Goal: Book appointment/travel/reservation

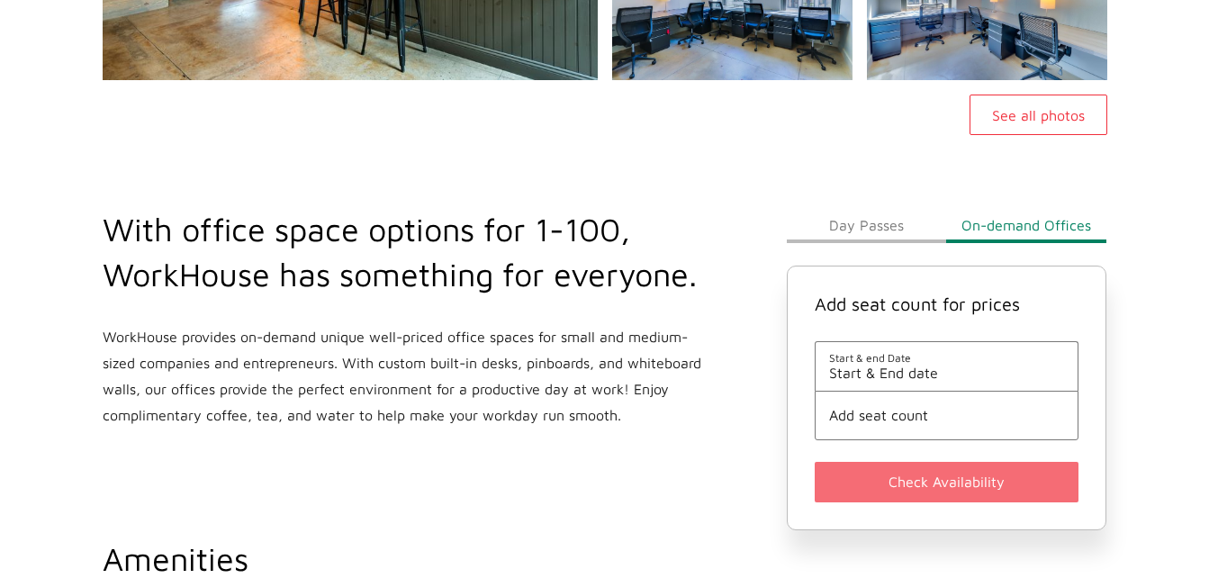
scroll to position [473, 0]
click at [861, 230] on button "Day Passes" at bounding box center [867, 224] width 160 height 36
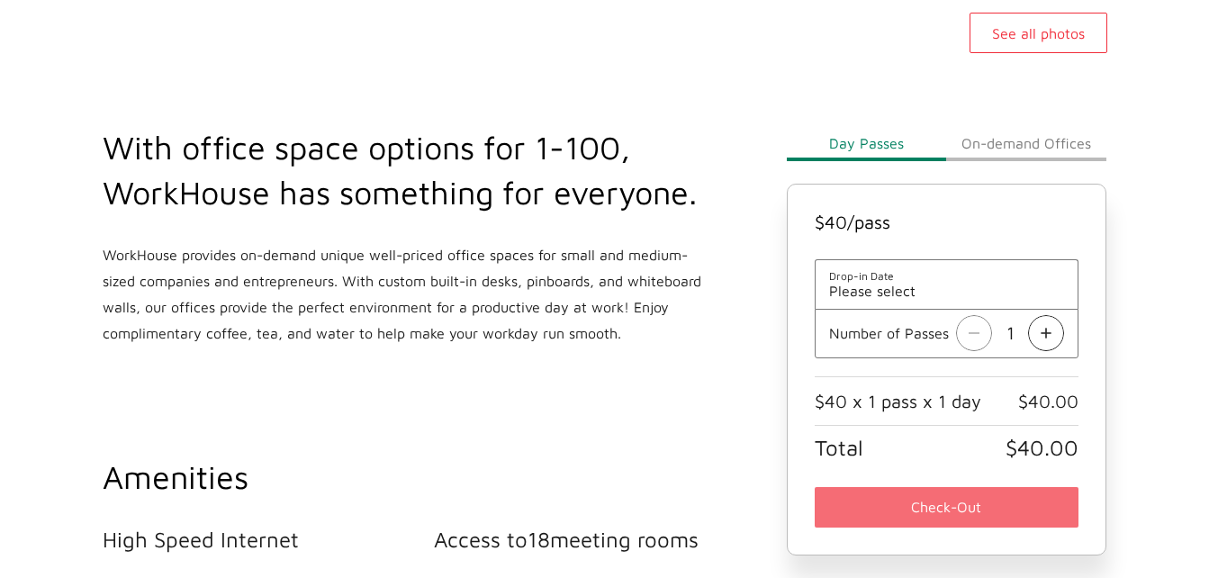
scroll to position [656, 0]
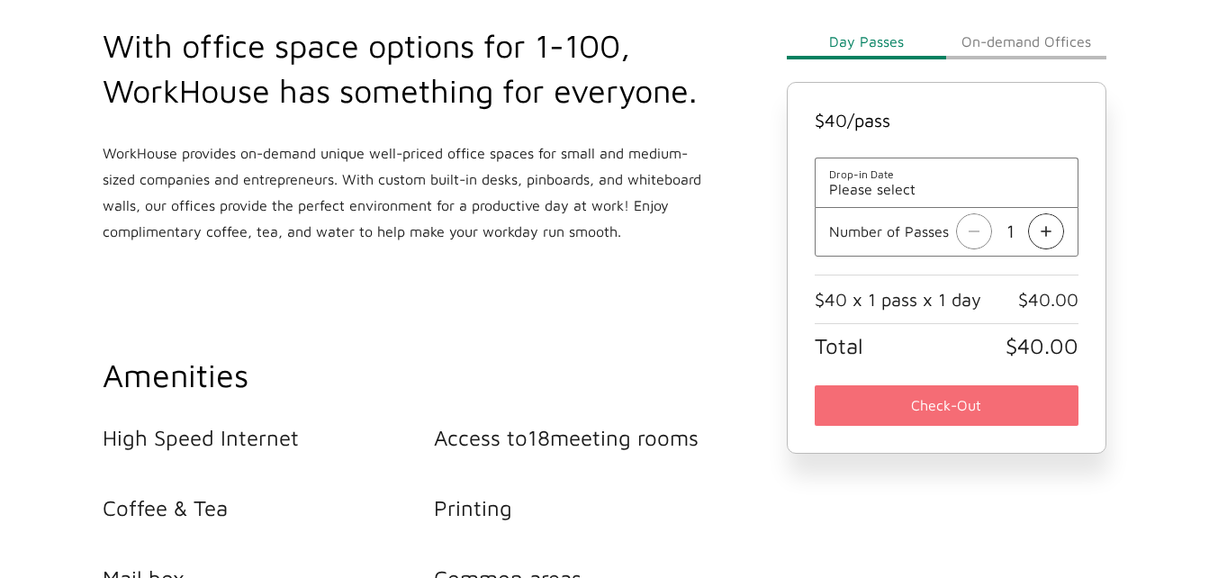
click at [868, 188] on span "Please select" at bounding box center [947, 189] width 236 height 16
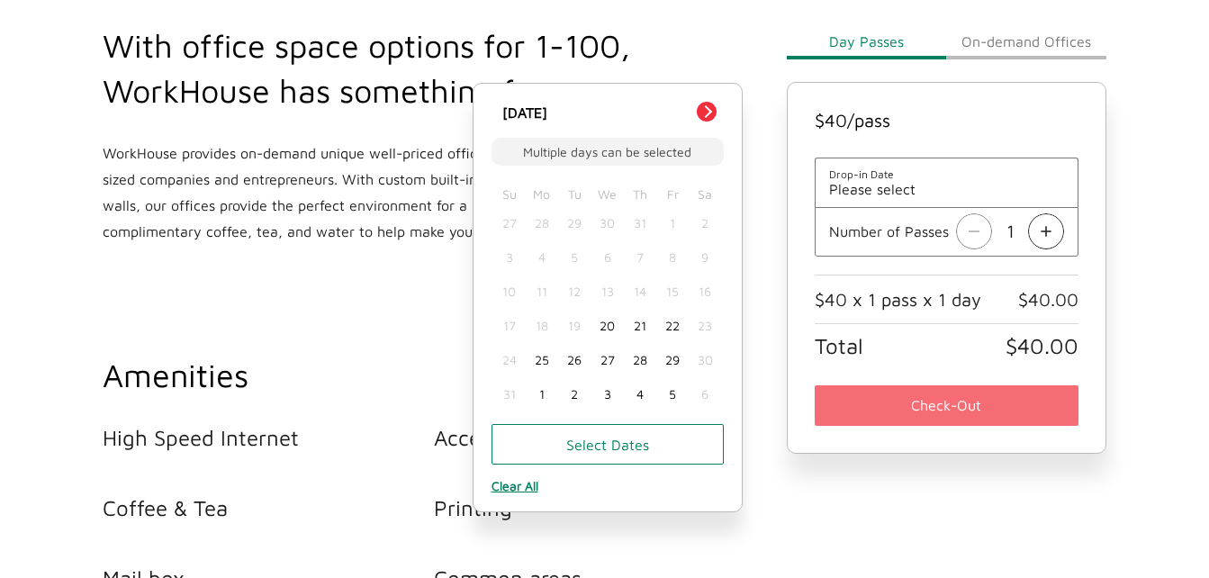
click at [699, 111] on button "Next Month" at bounding box center [707, 112] width 20 height 20
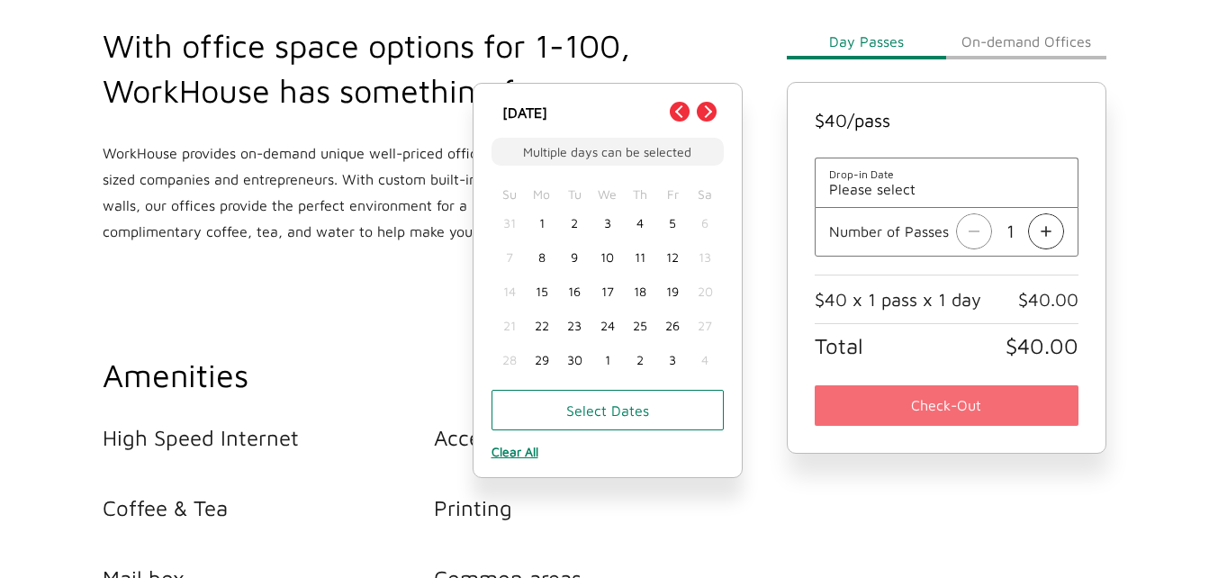
click at [608, 228] on div "3" at bounding box center [606, 223] width 32 height 34
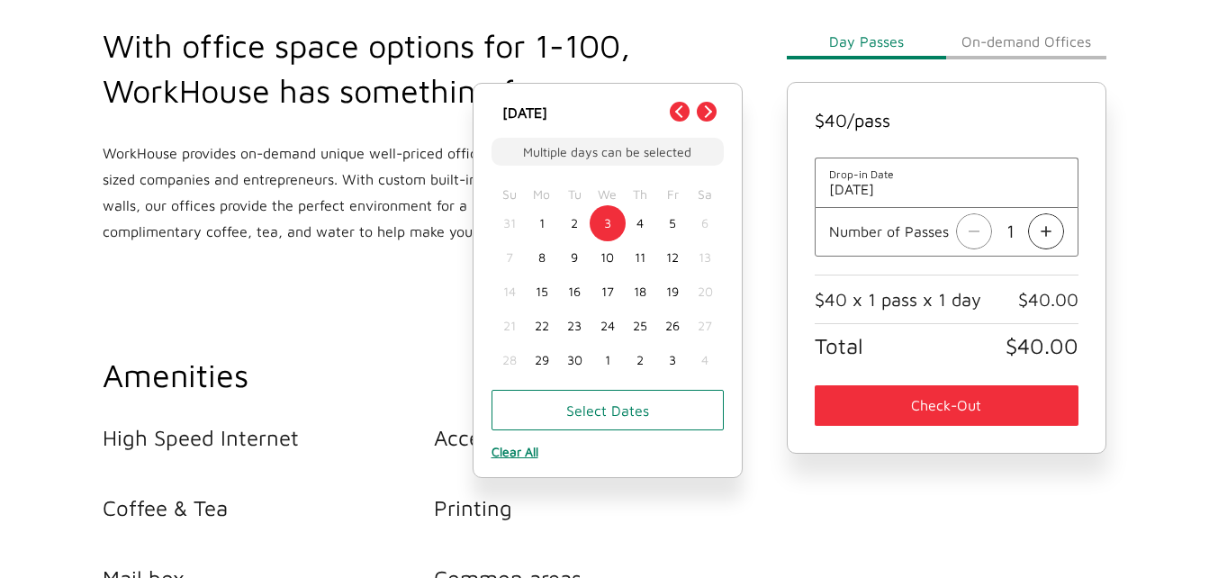
click at [417, 259] on div "With office space options for 1-100, WorkHouse has something for everyone. Work…" at bounding box center [434, 341] width 684 height 780
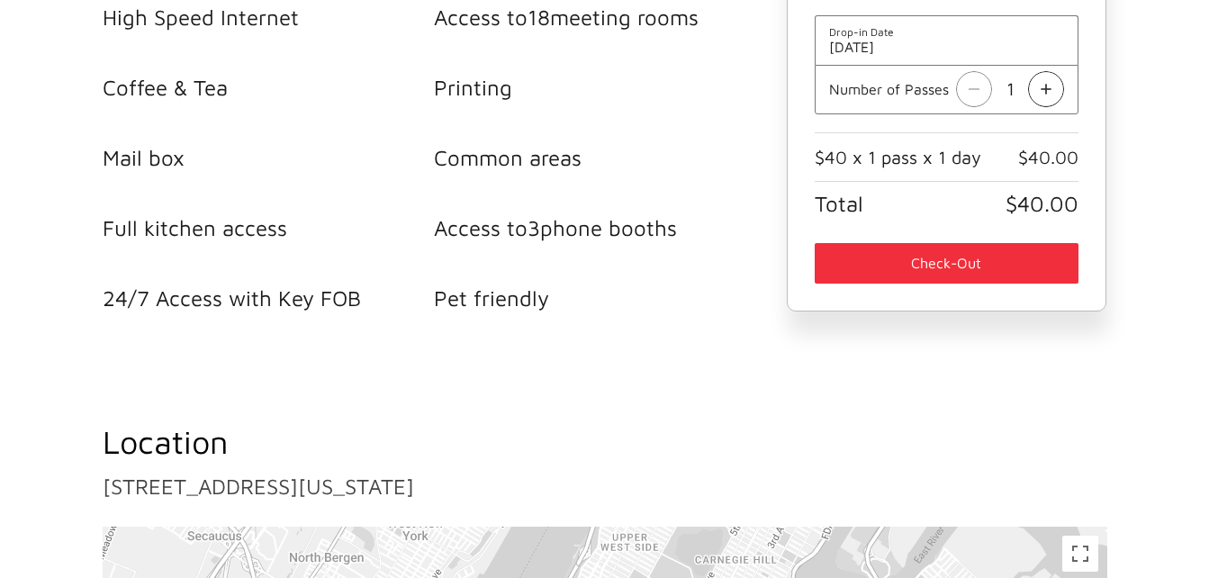
scroll to position [1076, 0]
click at [958, 256] on button "Check-Out" at bounding box center [947, 264] width 265 height 41
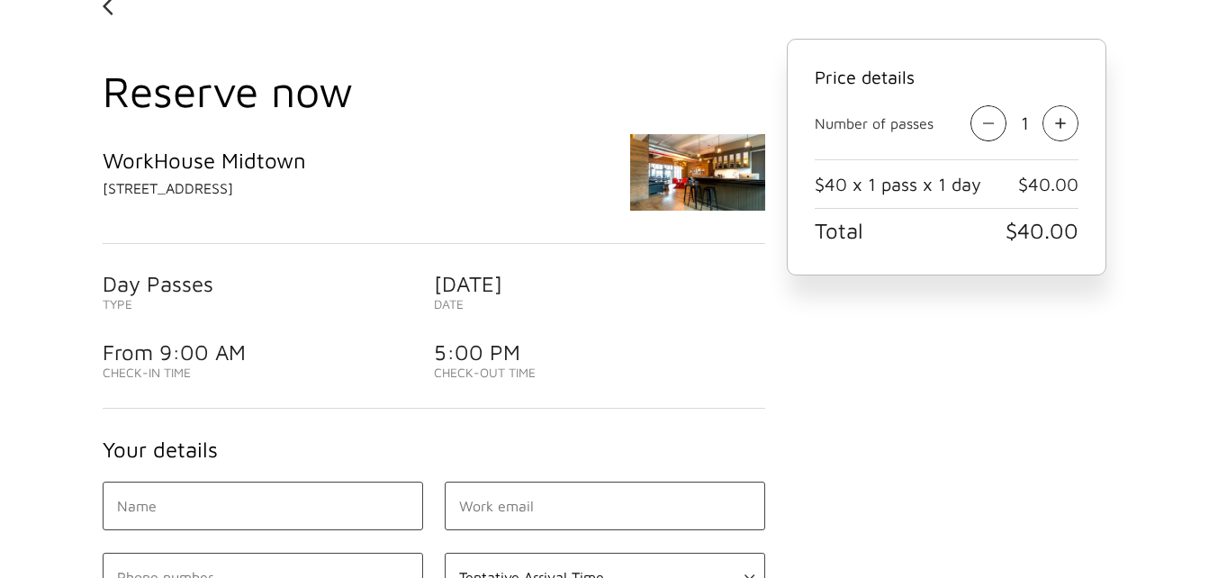
scroll to position [98, 0]
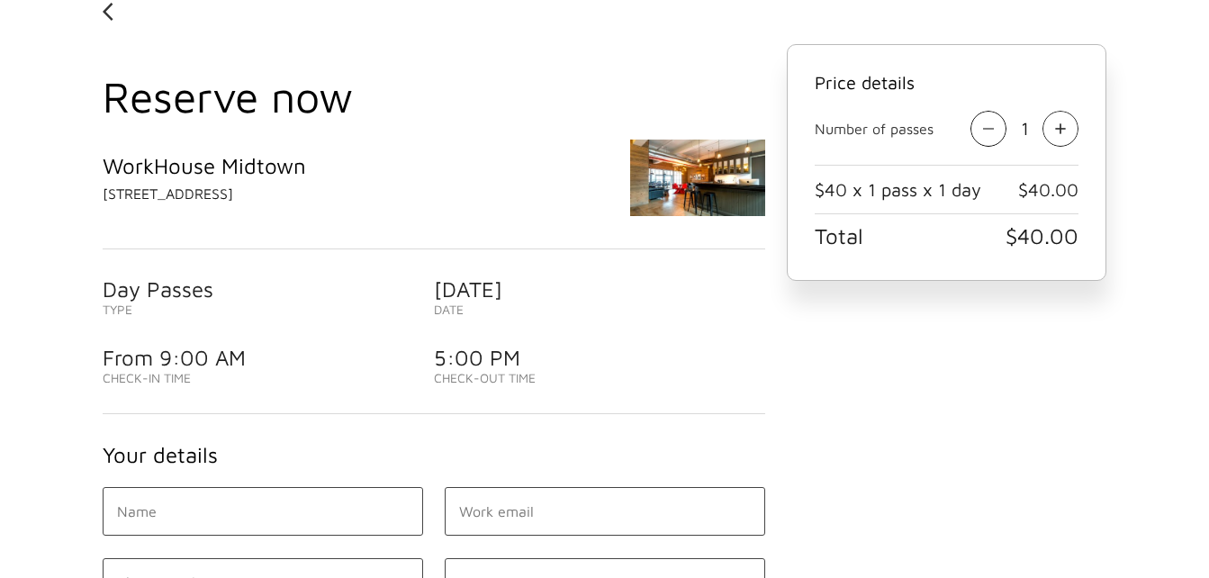
click at [108, 14] on img at bounding box center [108, 11] width 11 height 29
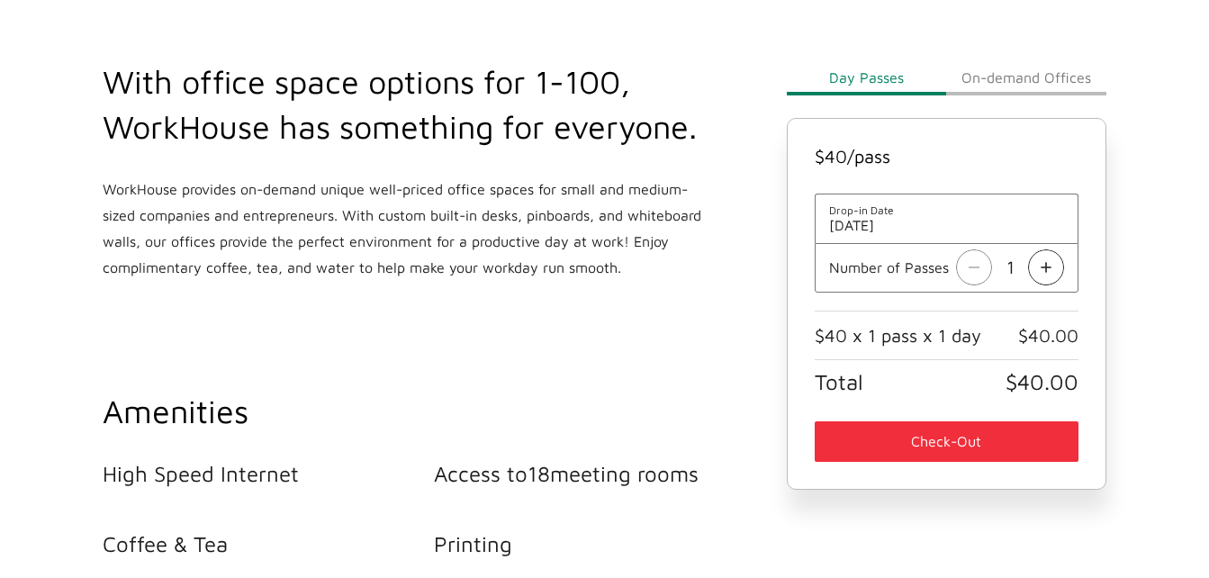
scroll to position [626, 0]
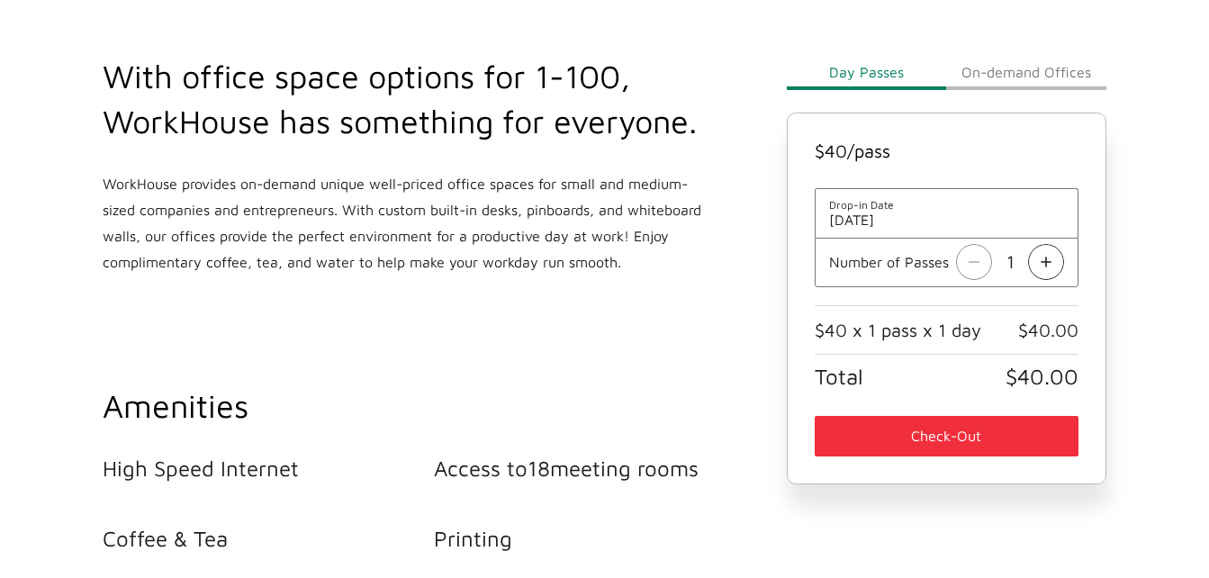
click at [998, 62] on button "On-demand Offices" at bounding box center [1026, 72] width 160 height 36
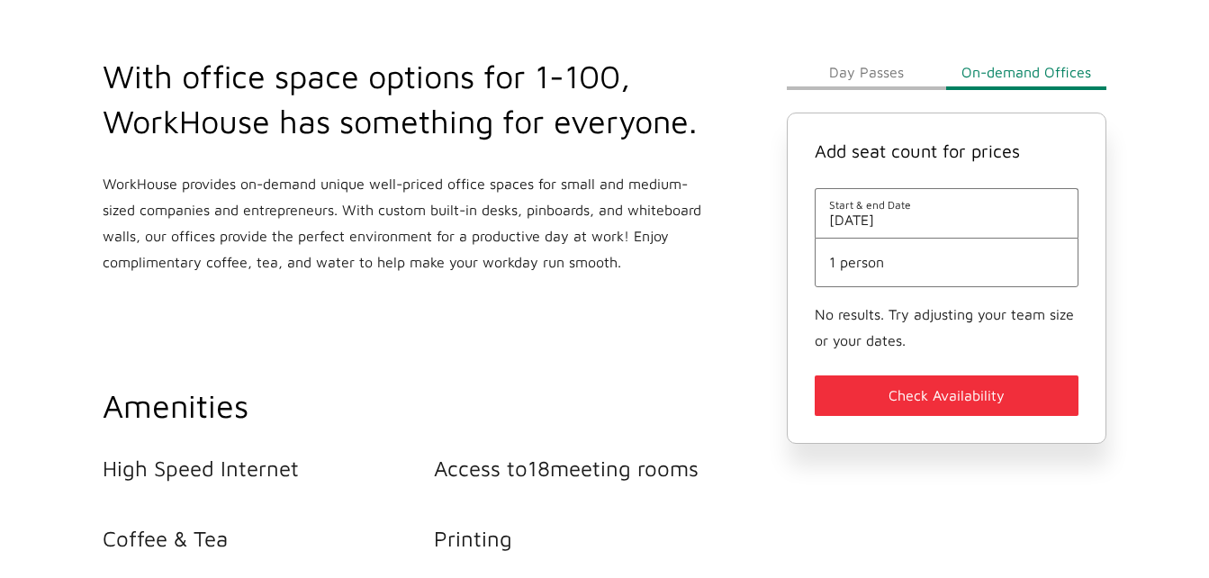
click at [851, 262] on span "1 person" at bounding box center [947, 262] width 236 height 16
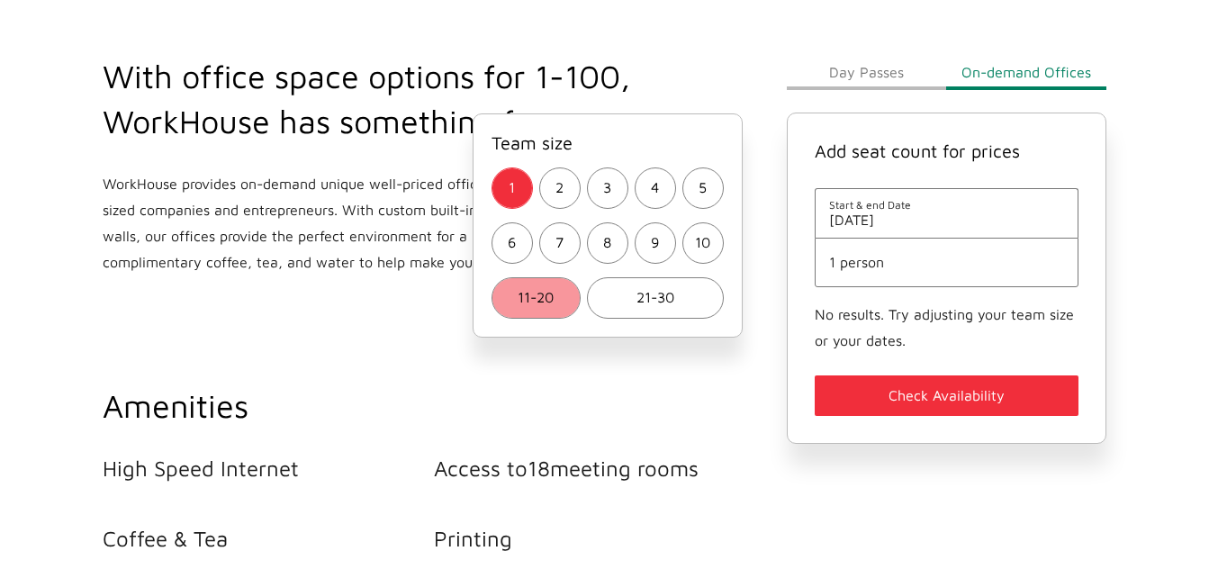
click at [537, 288] on span "11-20" at bounding box center [536, 297] width 36 height 26
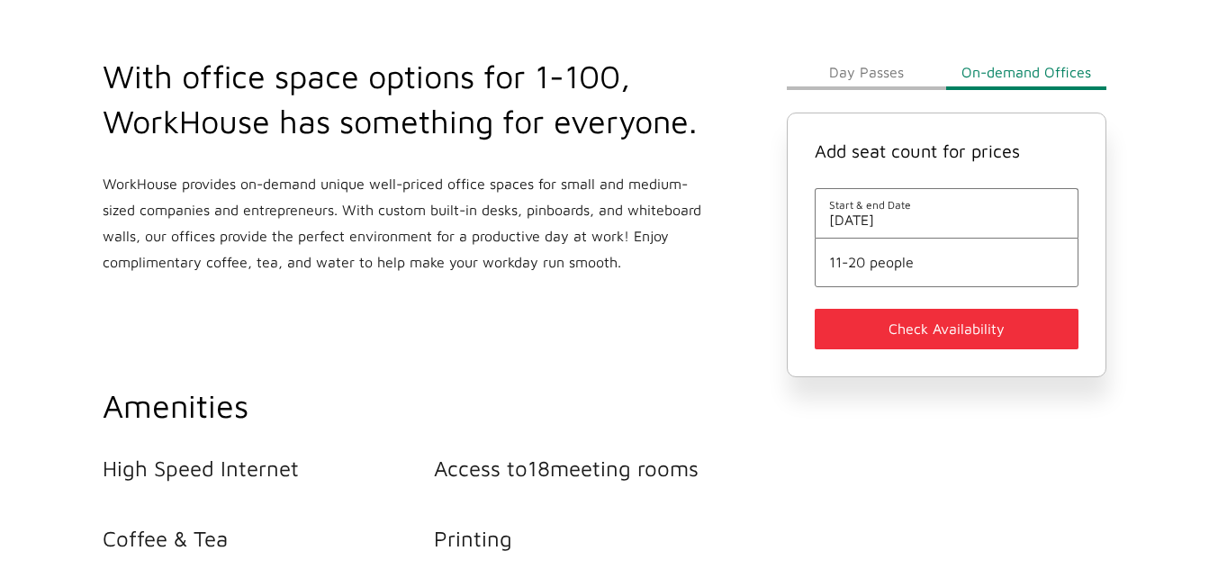
click at [882, 211] on span "Start & end Date" at bounding box center [947, 205] width 236 height 14
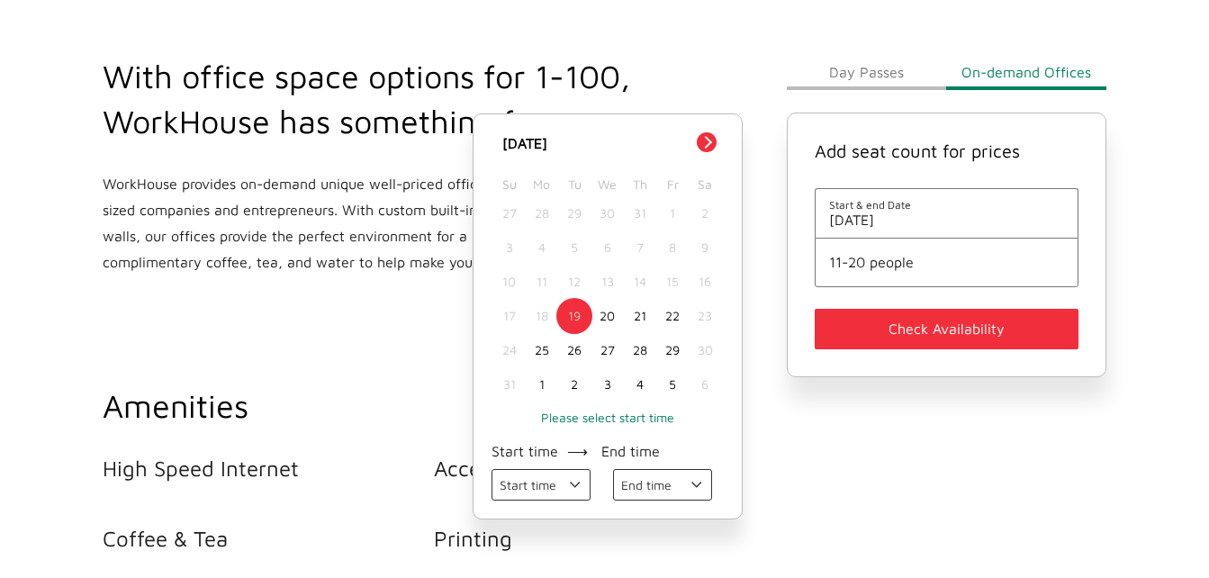
click at [707, 135] on button "Next Month" at bounding box center [707, 142] width 20 height 20
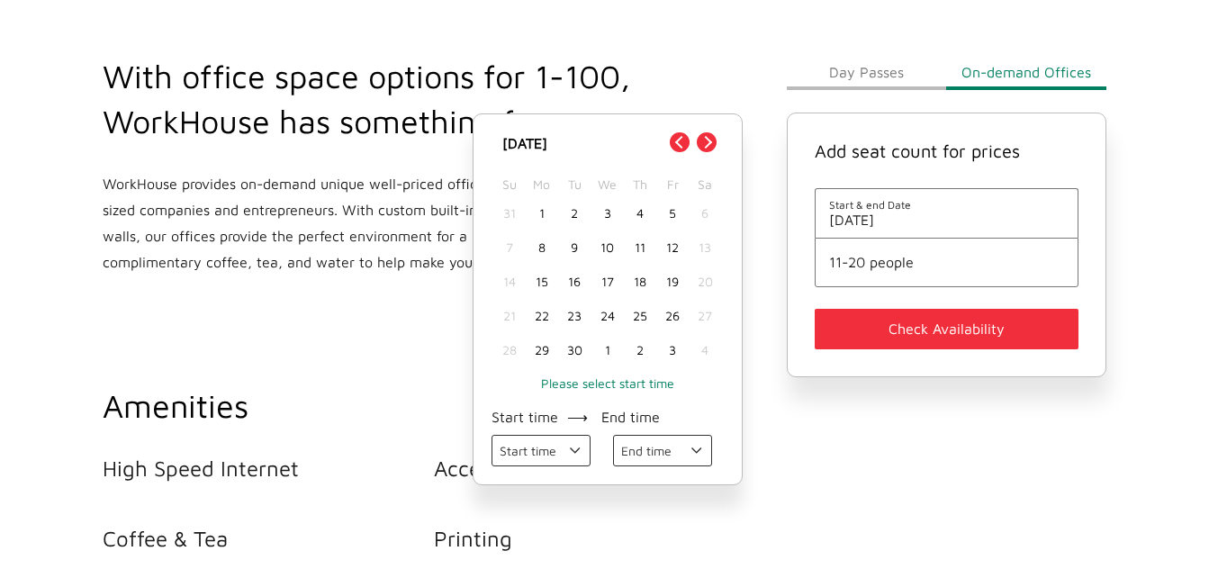
click at [608, 204] on div "3" at bounding box center [606, 213] width 32 height 34
click at [961, 320] on button "Check Availability" at bounding box center [947, 329] width 265 height 41
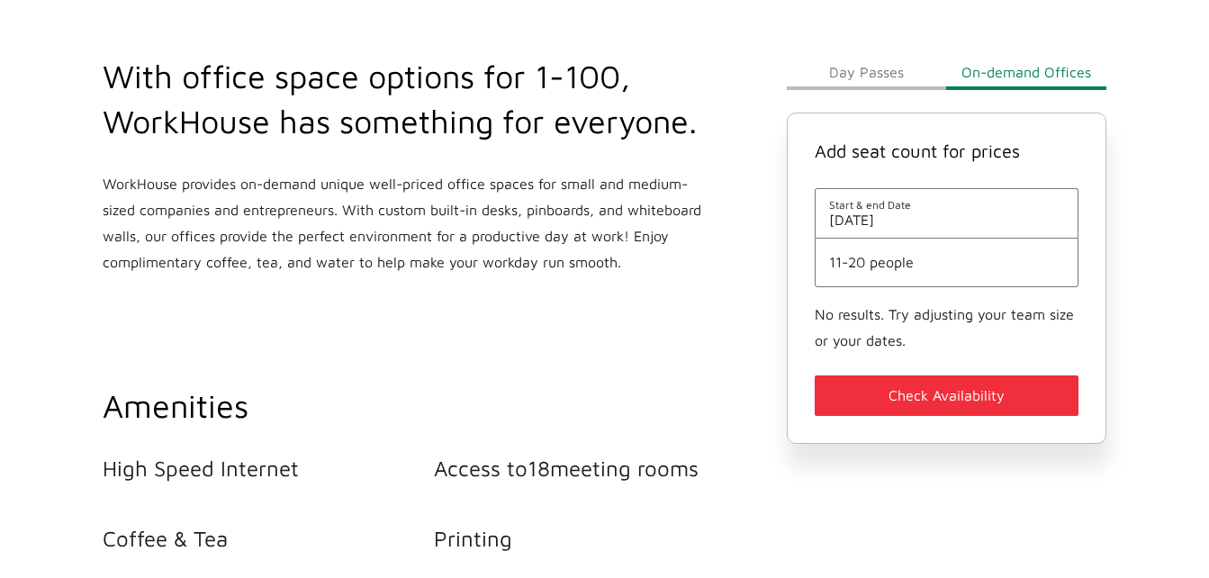
click at [860, 223] on span "[DATE]" at bounding box center [947, 220] width 236 height 16
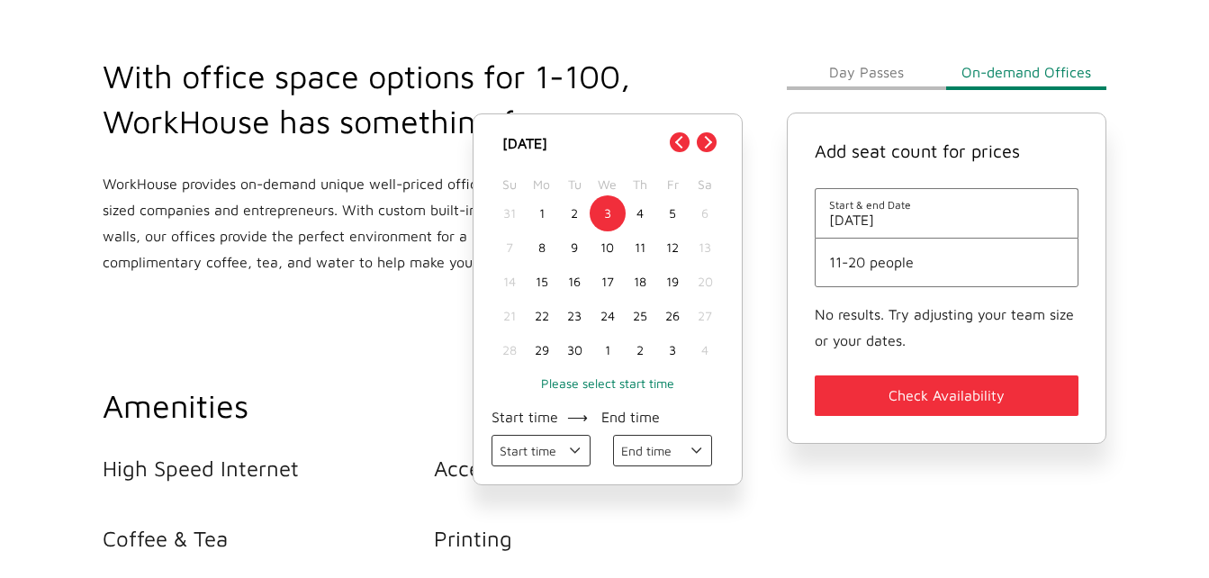
click at [639, 209] on div "4" at bounding box center [640, 213] width 32 height 34
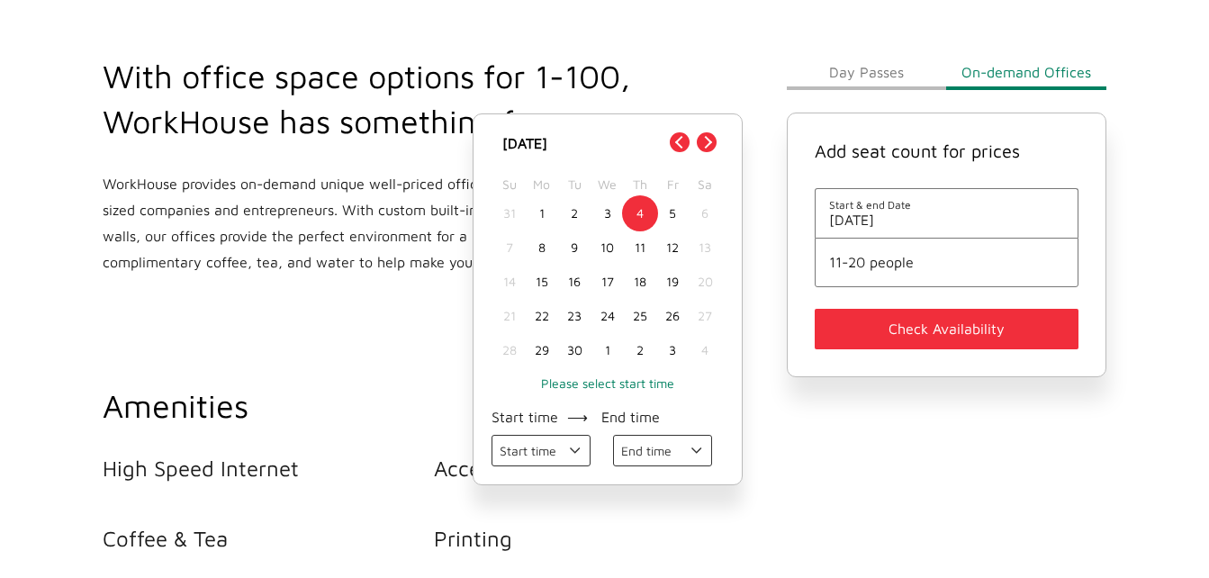
click at [908, 324] on button "Check Availability" at bounding box center [947, 329] width 265 height 41
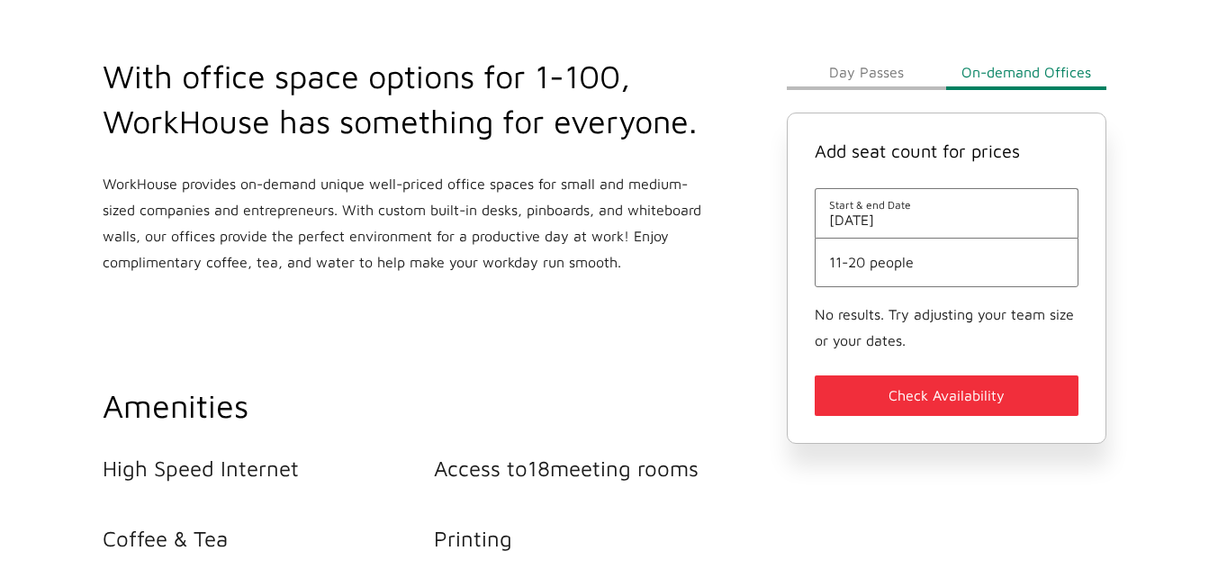
click at [890, 215] on span "[DATE]" at bounding box center [947, 220] width 236 height 16
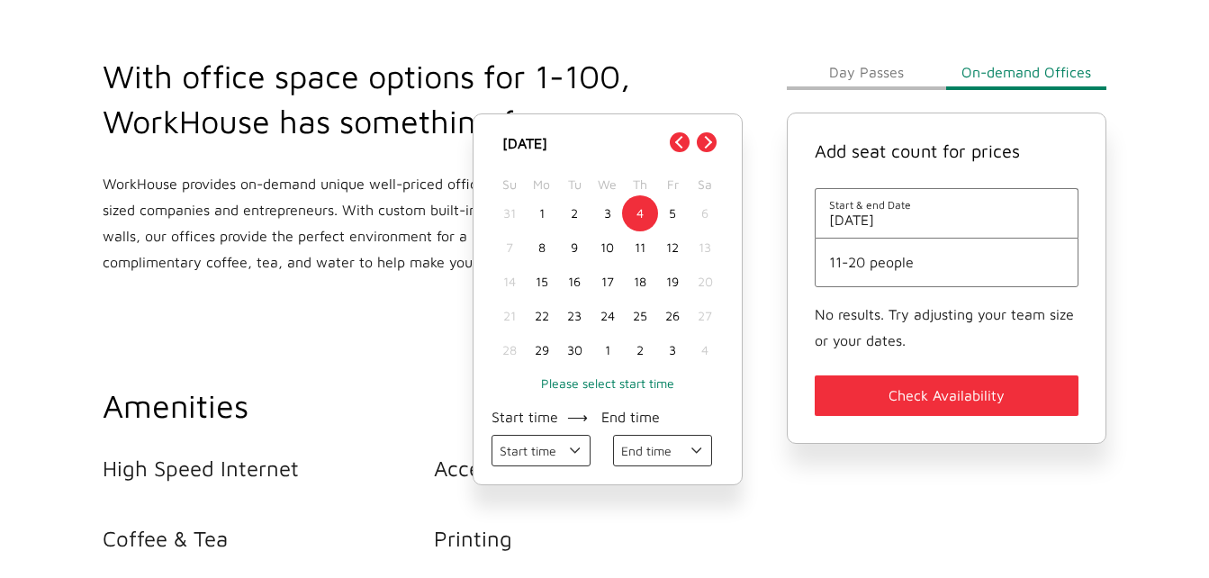
click at [574, 210] on div "2" at bounding box center [574, 213] width 32 height 34
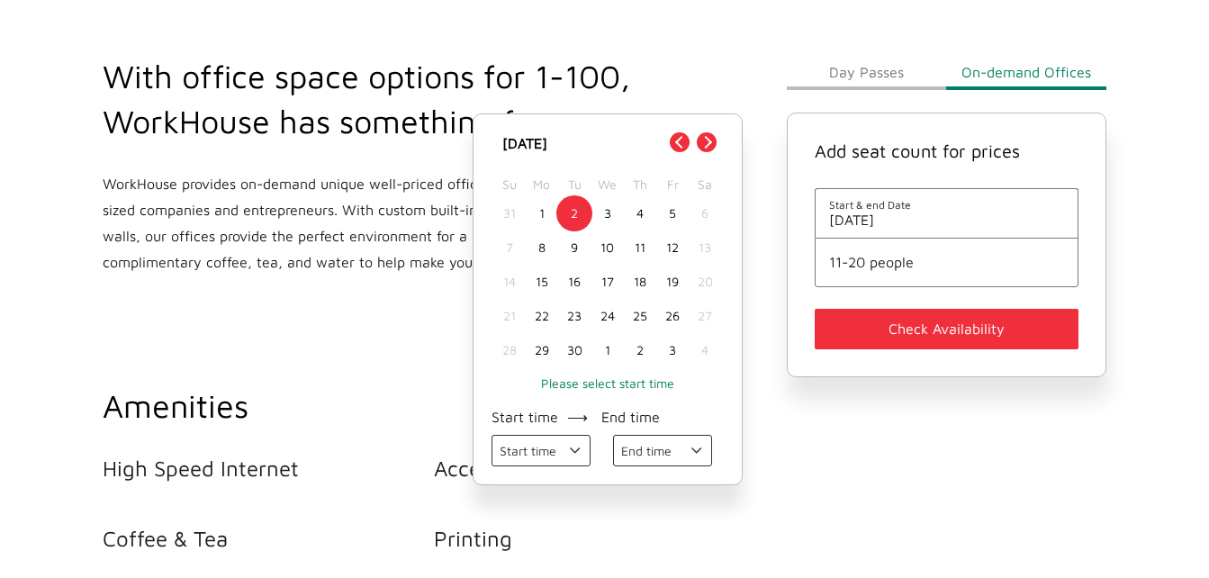
click at [935, 334] on button "Check Availability" at bounding box center [947, 329] width 265 height 41
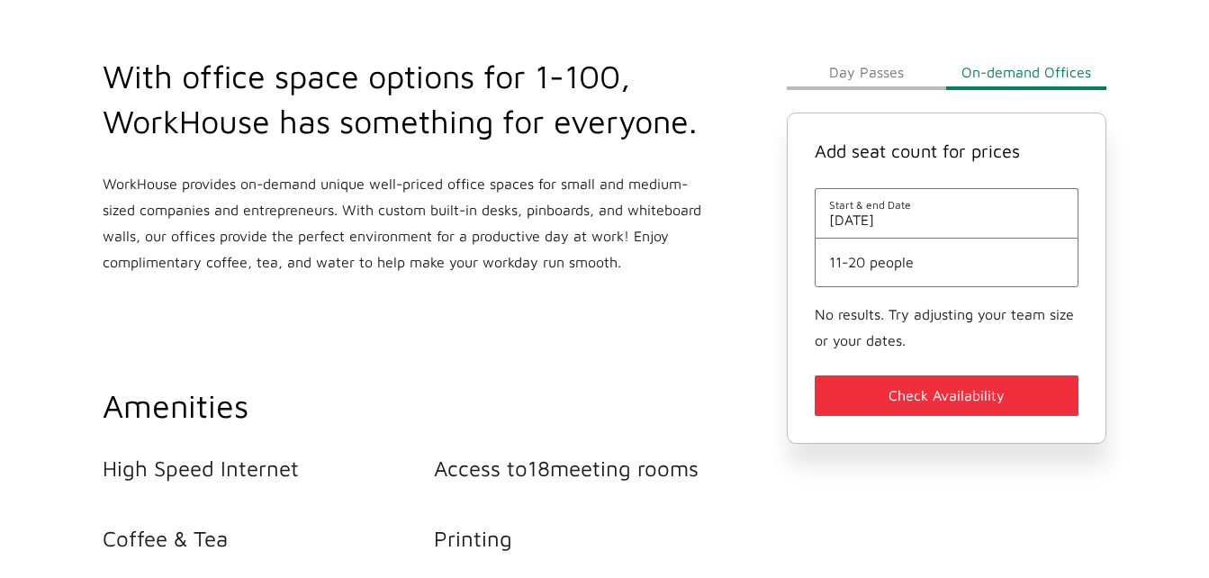
click at [571, 338] on div "With office space options for 1-100, WorkHouse has something for everyone. Work…" at bounding box center [434, 372] width 684 height 780
